Goal: Transaction & Acquisition: Obtain resource

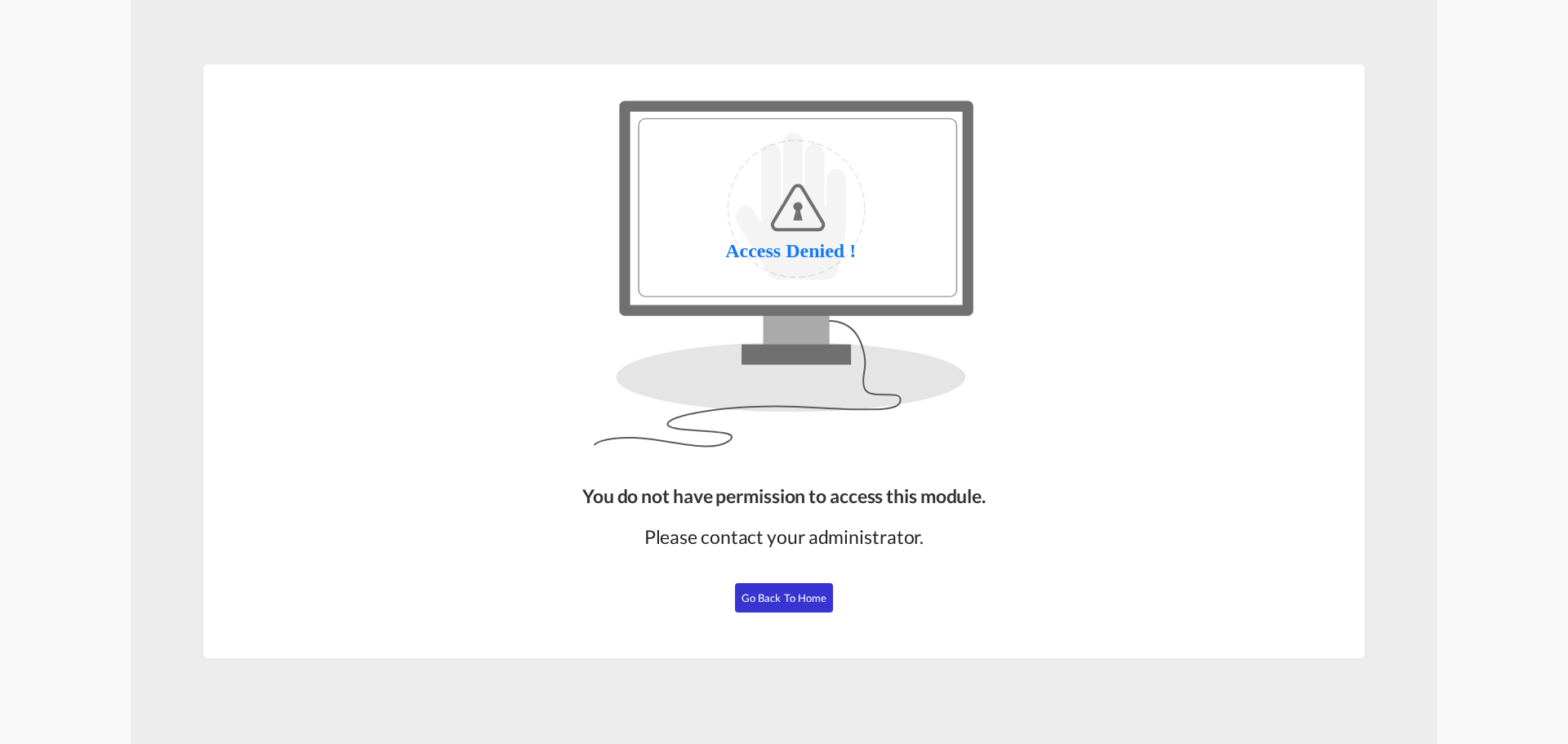
click at [779, 609] on button "Go Back to Home" at bounding box center [784, 599] width 98 height 30
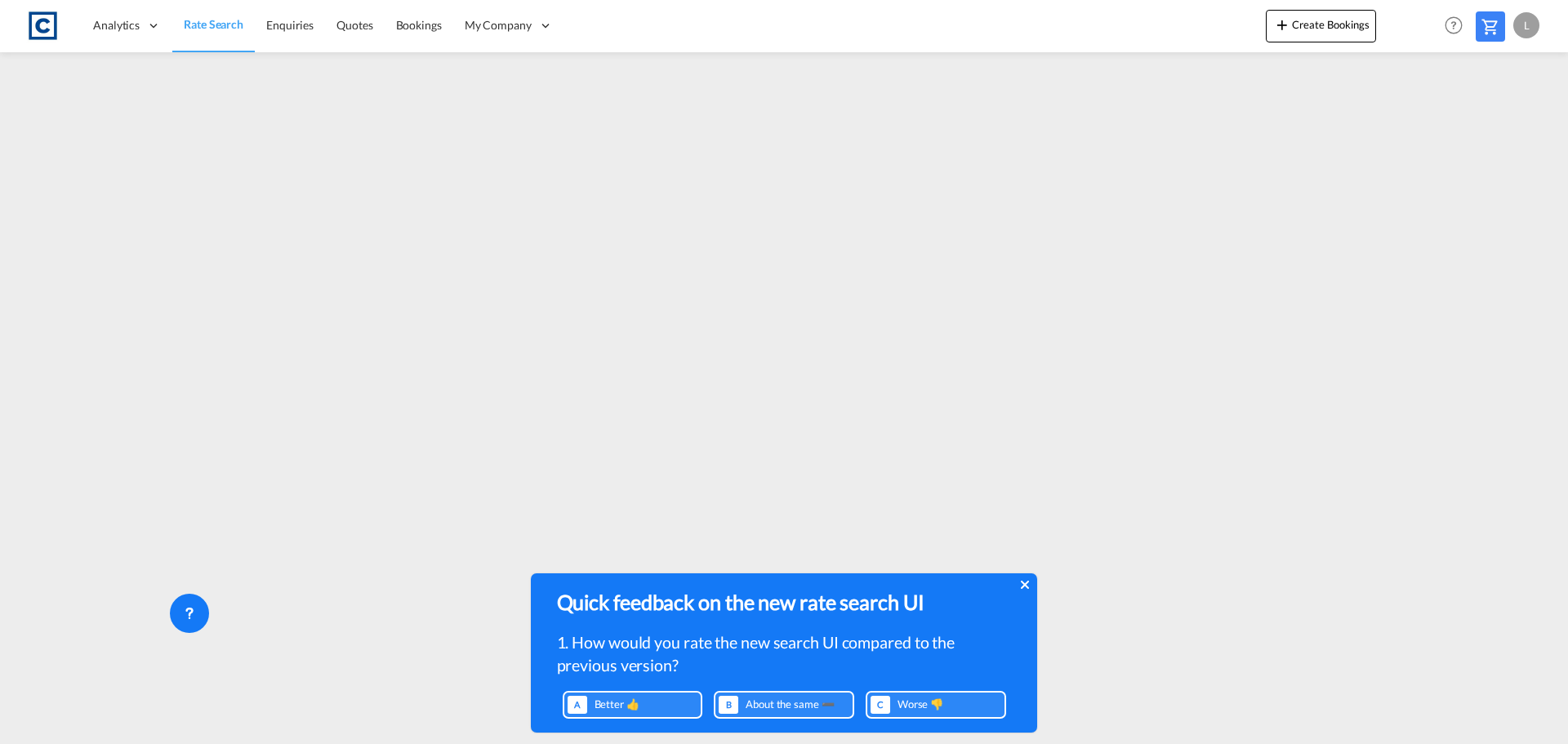
click at [1021, 584] on icon at bounding box center [1024, 585] width 8 height 13
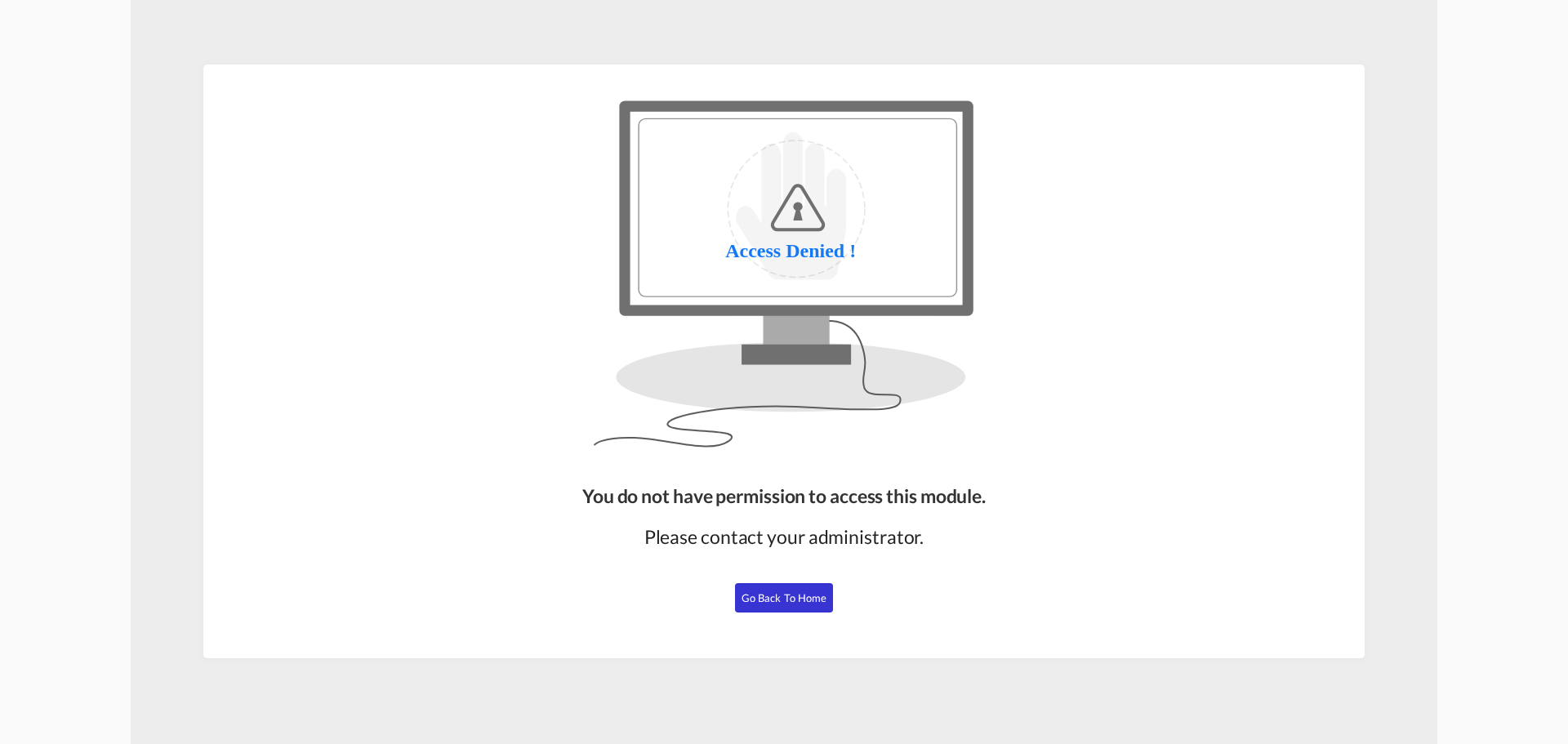
click at [779, 602] on span "Go Back to Home" at bounding box center [785, 598] width 86 height 13
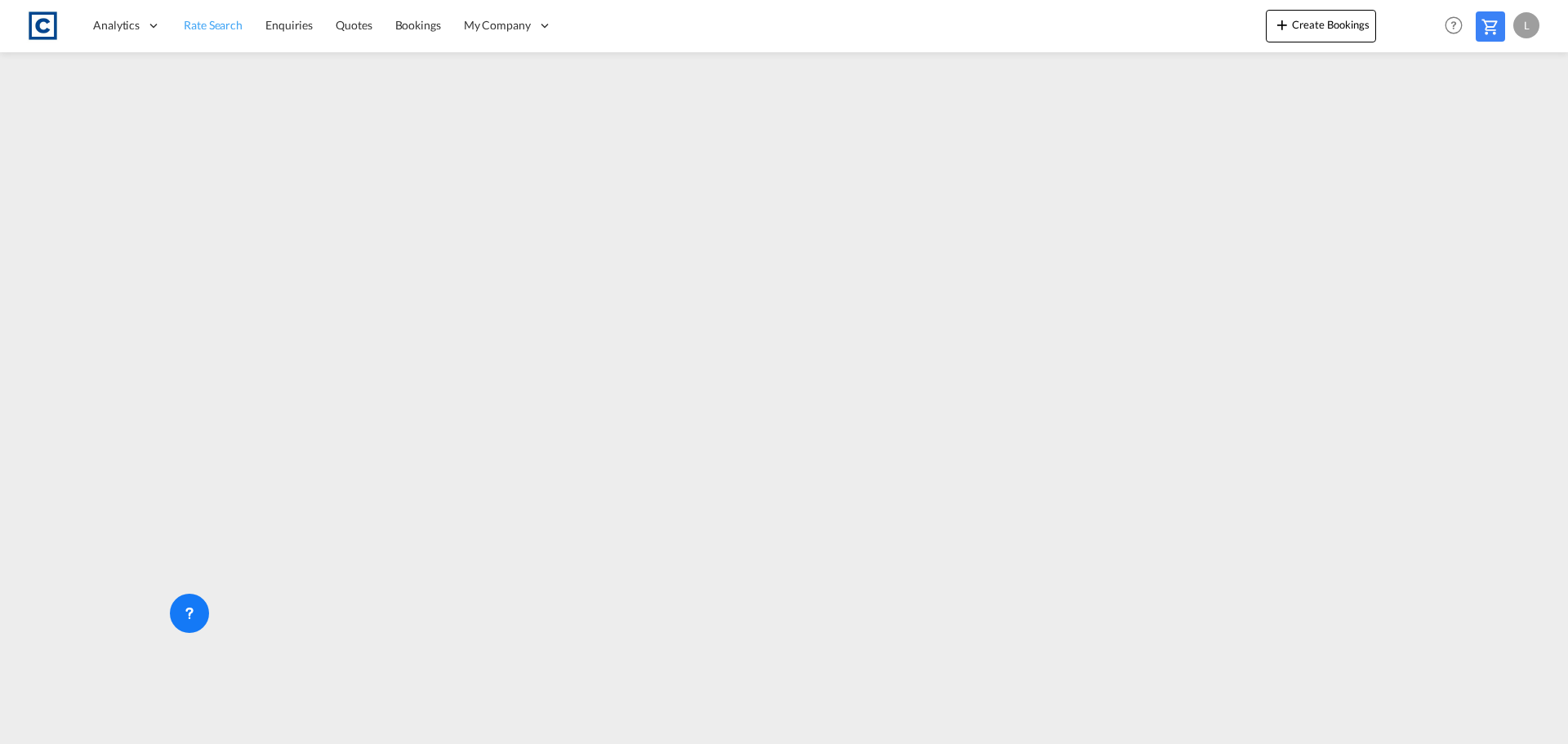
click at [227, 30] on span "Rate Search" at bounding box center [213, 25] width 59 height 14
